Goal: Information Seeking & Learning: Learn about a topic

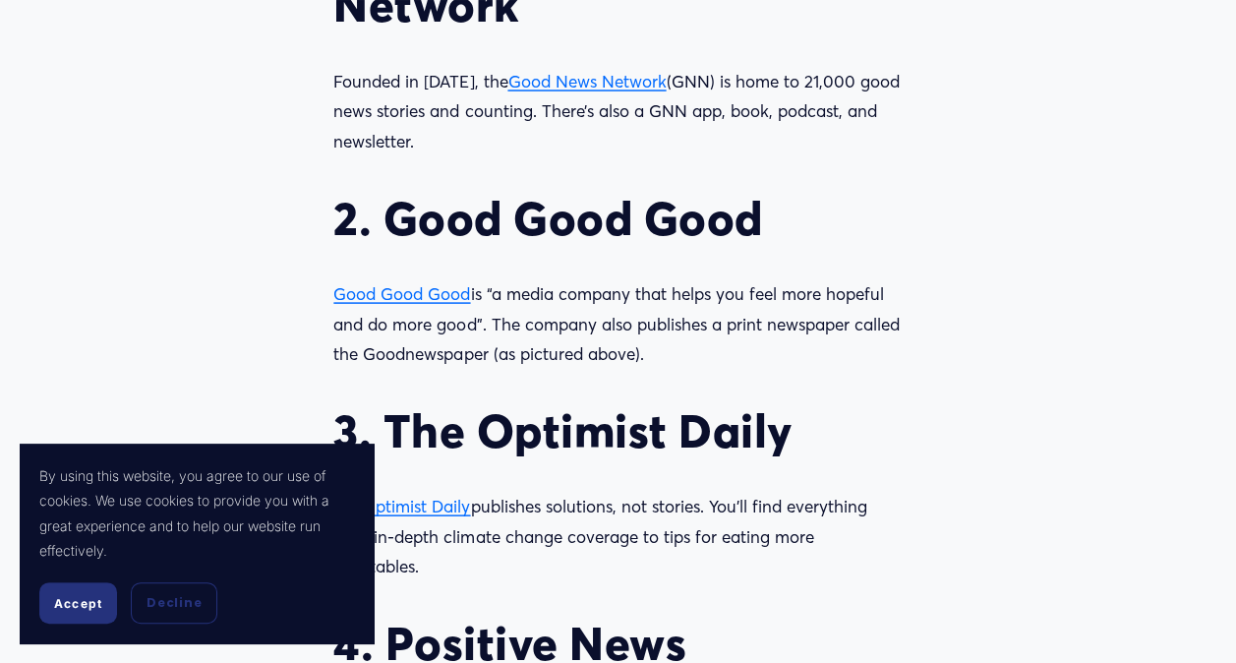
scroll to position [1928, 0]
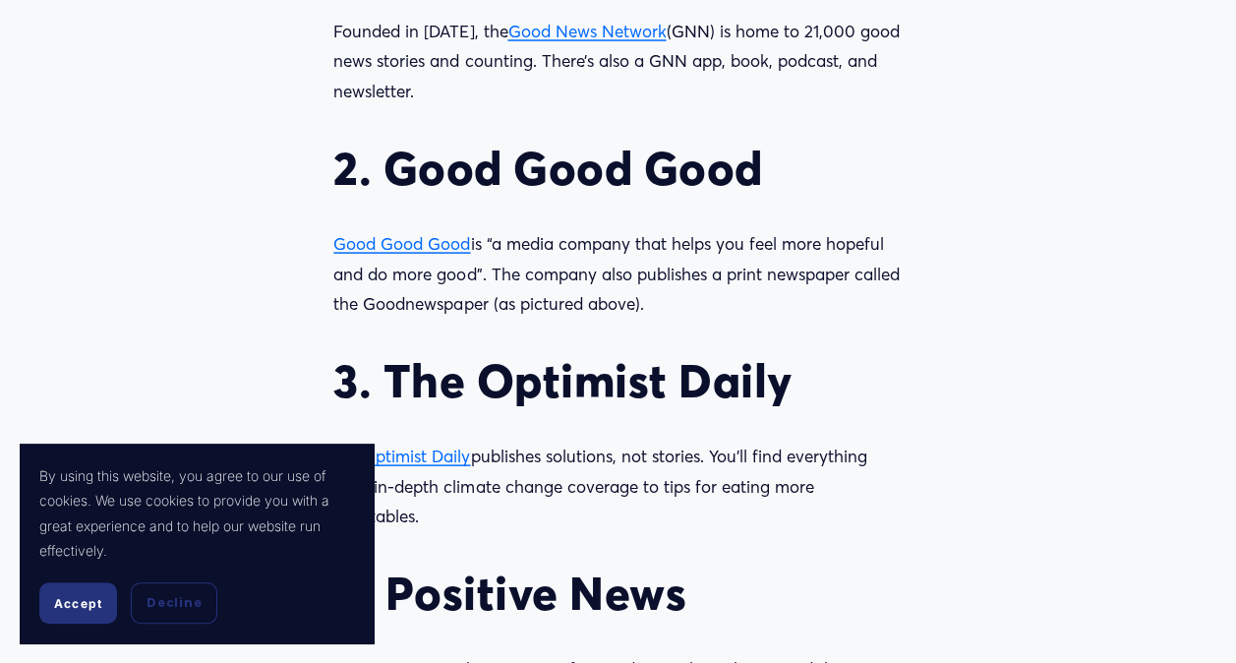
click at [448, 248] on span "Good Good Good" at bounding box center [401, 243] width 137 height 21
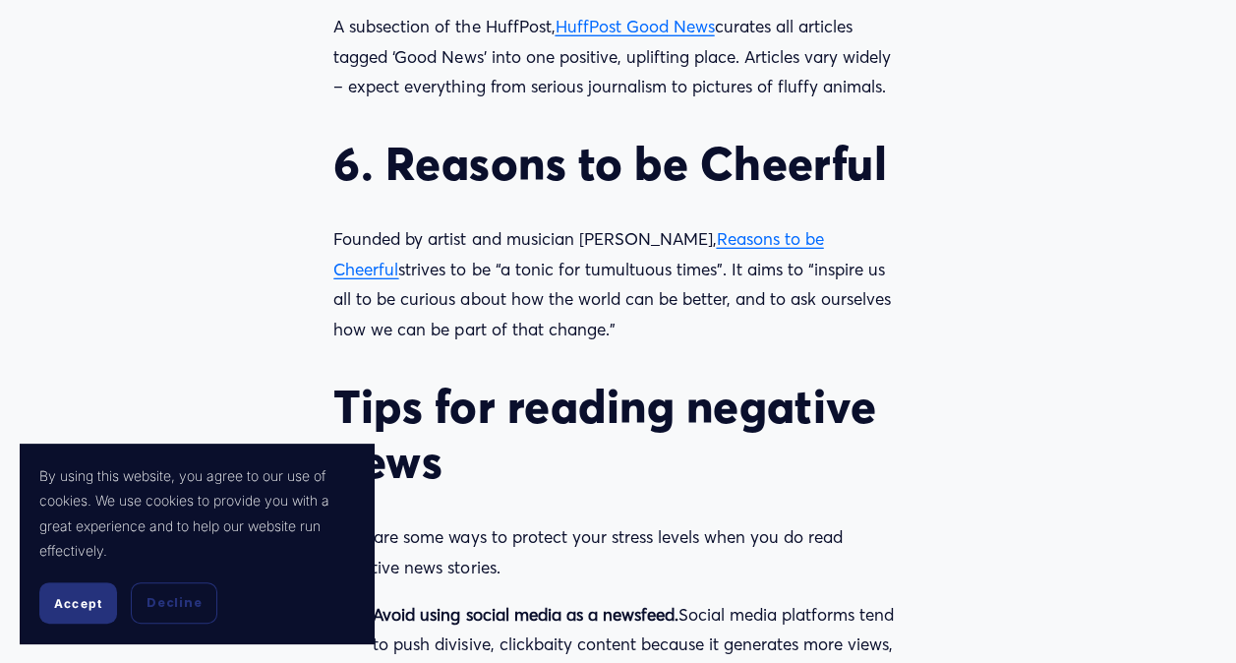
scroll to position [2754, 0]
click at [751, 245] on span "Reasons to be Cheerful" at bounding box center [578, 252] width 490 height 51
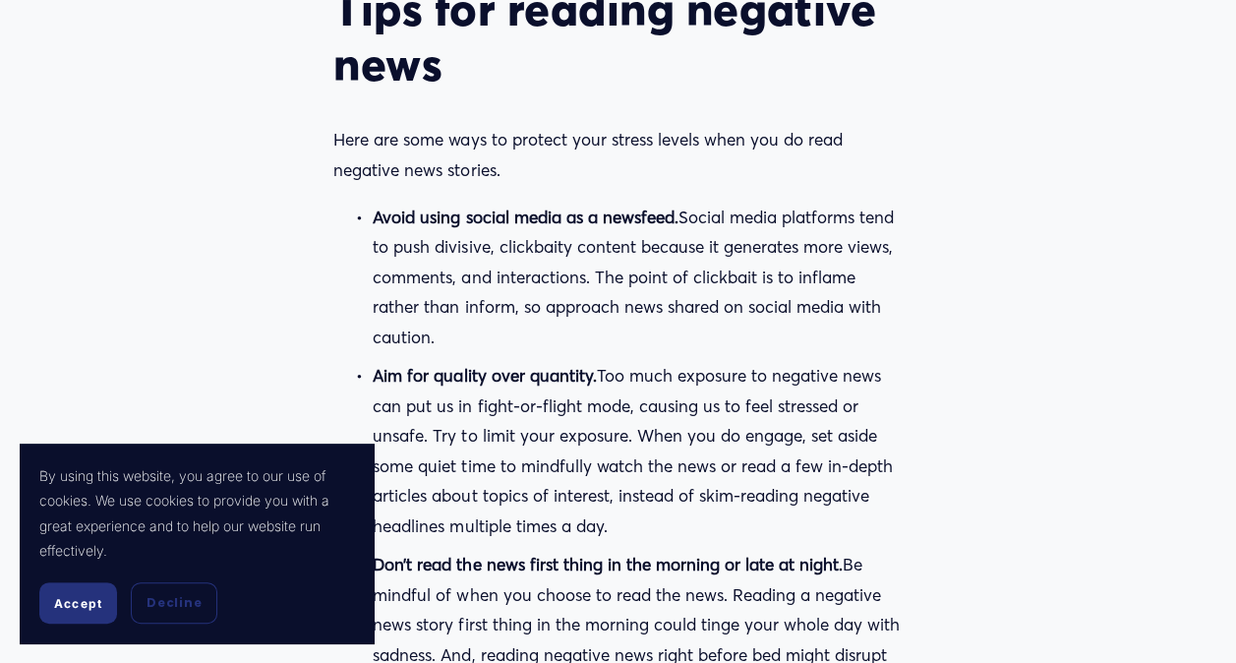
scroll to position [3187, 0]
